Goal: Information Seeking & Learning: Learn about a topic

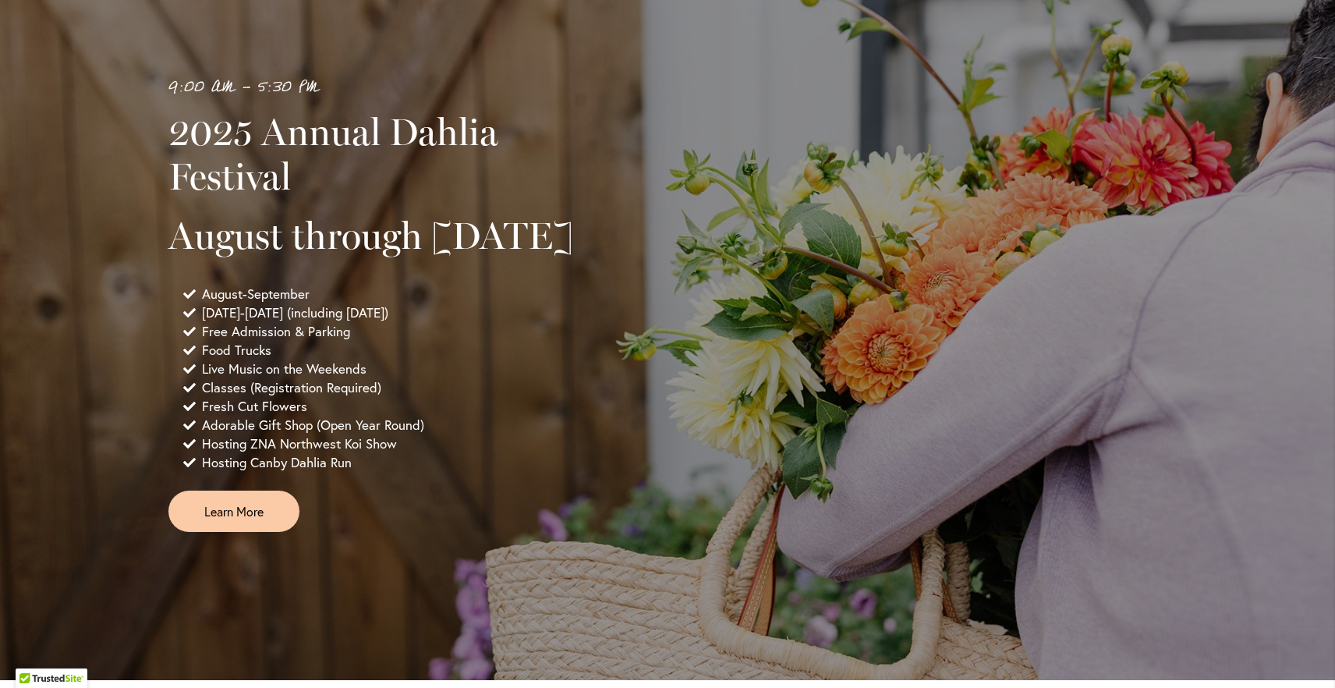
scroll to position [1033, 0]
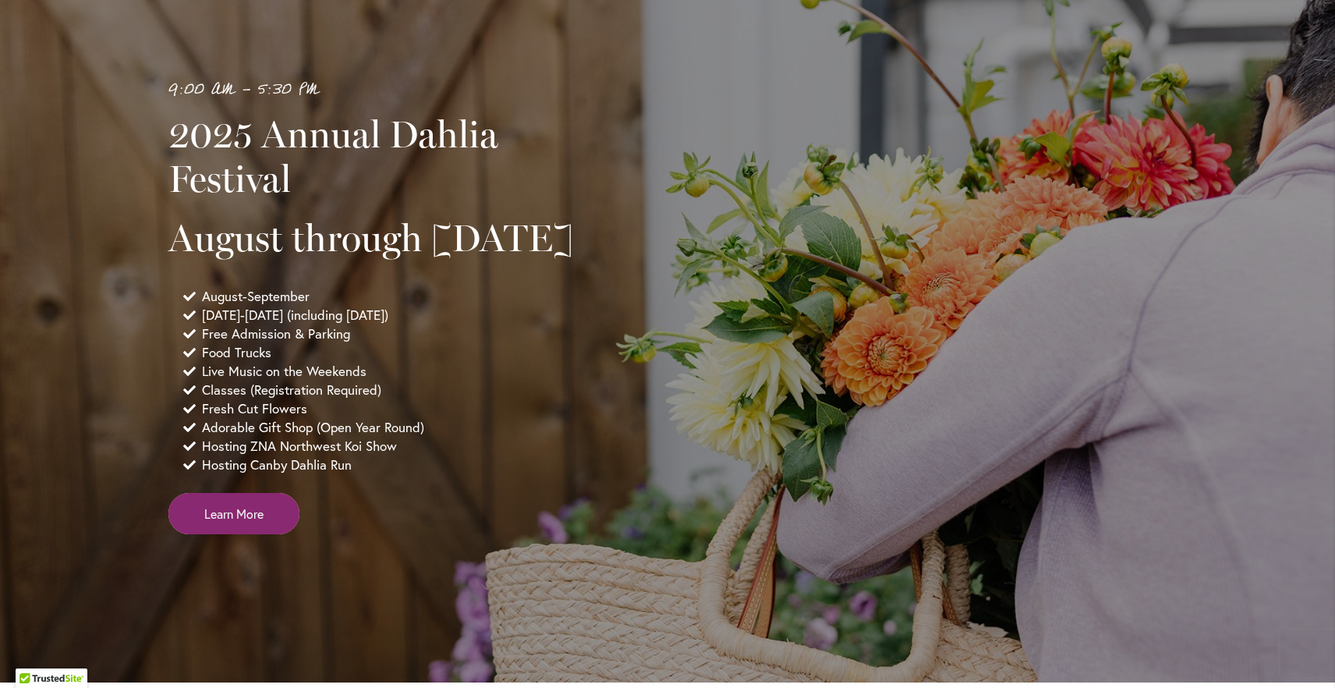
click at [221, 522] on span "Learn More" at bounding box center [233, 514] width 59 height 18
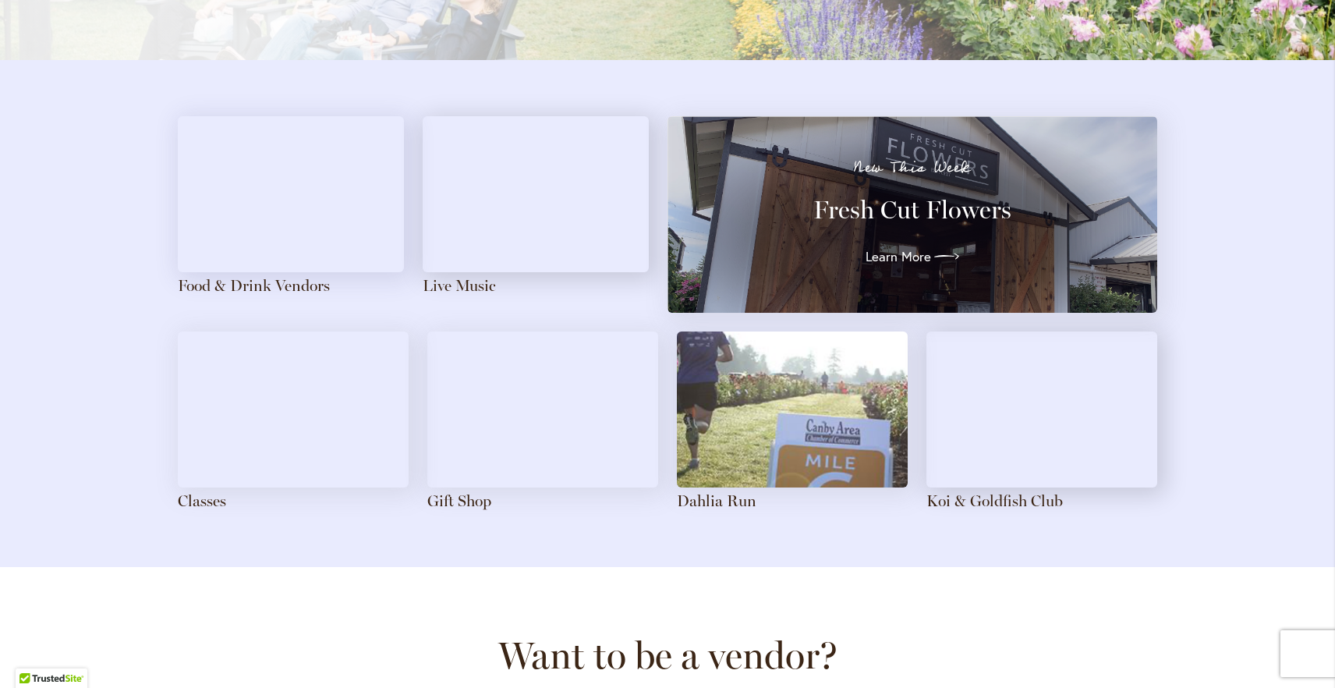
scroll to position [1666, 0]
